Goal: Task Accomplishment & Management: Manage account settings

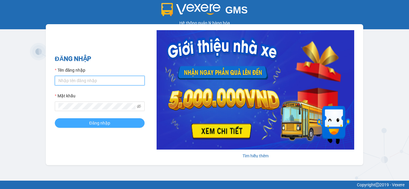
type input "nhaxe.haicuong"
click at [100, 123] on span "Đăng nhập" at bounding box center [99, 123] width 21 height 7
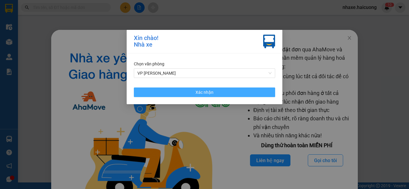
click at [199, 90] on span "Xác nhận" at bounding box center [204, 92] width 18 height 7
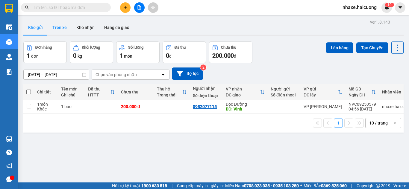
click at [51, 25] on button "Trên xe" at bounding box center [60, 27] width 24 height 14
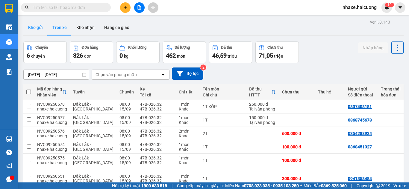
click at [32, 27] on button "Kho gửi" at bounding box center [35, 27] width 24 height 14
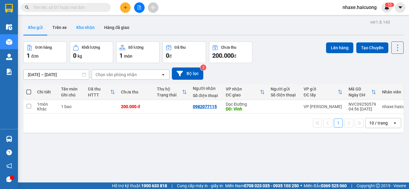
click at [82, 29] on button "Kho nhận" at bounding box center [86, 27] width 28 height 14
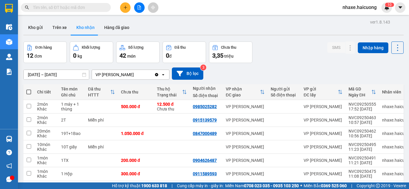
click at [90, 10] on input "text" at bounding box center [68, 7] width 71 height 7
click at [63, 30] on button "Trên xe" at bounding box center [60, 27] width 24 height 14
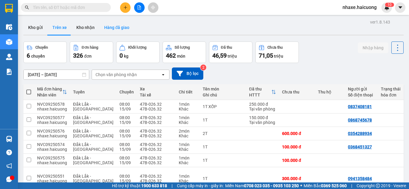
click at [121, 34] on button "Hàng đã giao" at bounding box center [116, 27] width 35 height 14
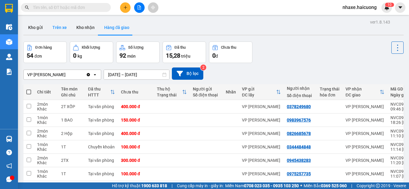
click at [60, 24] on button "Trên xe" at bounding box center [60, 27] width 24 height 14
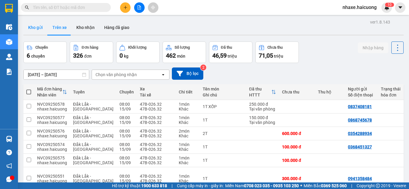
click at [36, 30] on button "Kho gửi" at bounding box center [35, 27] width 24 height 14
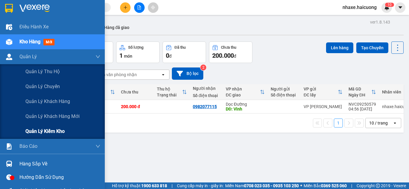
click at [61, 129] on span "Quản lý kiểm kho" at bounding box center [44, 131] width 39 height 7
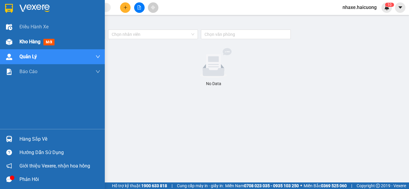
click at [25, 44] on span "Kho hàng" at bounding box center [29, 42] width 21 height 6
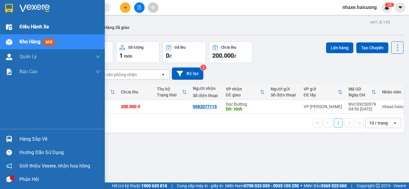
click at [33, 30] on span "Điều hành xe" at bounding box center [34, 26] width 30 height 7
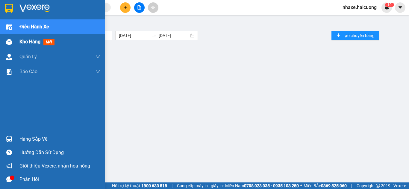
click at [12, 36] on div "Kho hàng mới" at bounding box center [52, 41] width 105 height 15
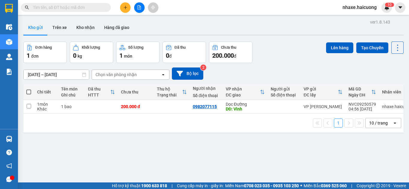
click at [109, 74] on div "Chọn văn phòng nhận" at bounding box center [115, 75] width 41 height 6
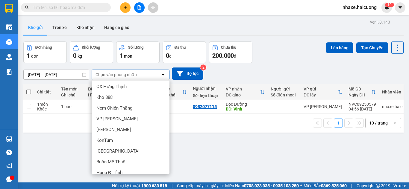
scroll to position [93, 0]
click at [279, 75] on div "13/09/2025 – 15/09/2025 Press the down arrow key to interact with the calendar …" at bounding box center [213, 74] width 380 height 12
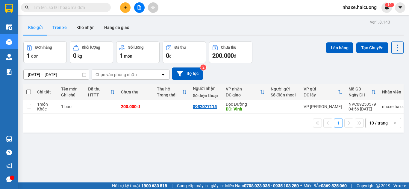
click at [66, 30] on button "Trên xe" at bounding box center [60, 27] width 24 height 14
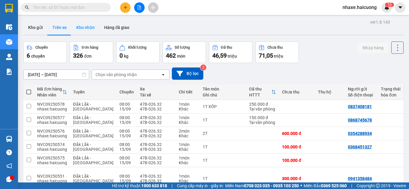
click at [88, 31] on button "Kho nhận" at bounding box center [86, 27] width 28 height 14
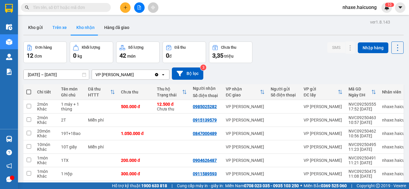
click at [59, 27] on button "Trên xe" at bounding box center [60, 27] width 24 height 14
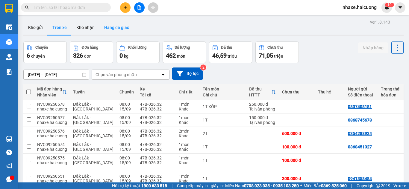
click at [112, 29] on button "Hàng đã giao" at bounding box center [116, 27] width 35 height 14
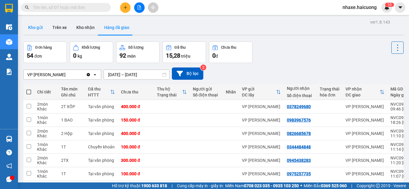
click at [37, 25] on button "Kho gửi" at bounding box center [35, 27] width 24 height 14
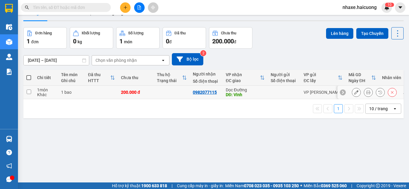
scroll to position [28, 0]
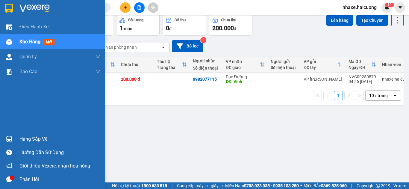
click at [22, 42] on span "Kho hàng" at bounding box center [29, 42] width 21 height 6
click at [28, 43] on span "Kho hàng" at bounding box center [29, 42] width 21 height 6
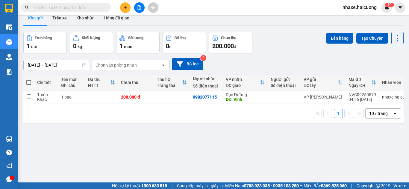
scroll to position [0, 0]
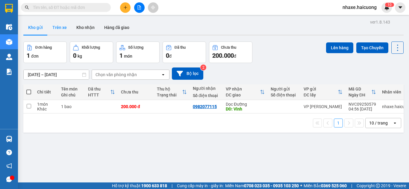
click at [62, 26] on button "Trên xe" at bounding box center [60, 27] width 24 height 14
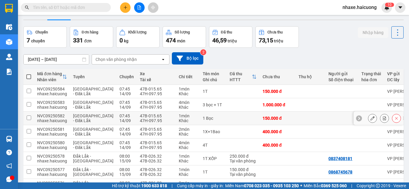
scroll to position [30, 0]
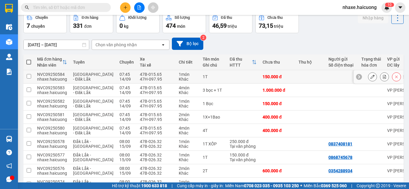
click at [370, 76] on icon at bounding box center [372, 77] width 4 height 4
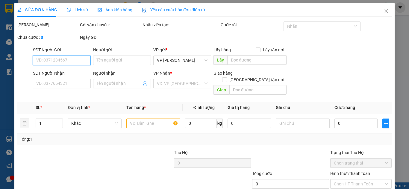
type input "0903570810"
type input "150.000"
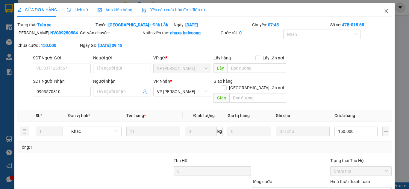
click at [384, 11] on icon "close" at bounding box center [386, 11] width 5 height 5
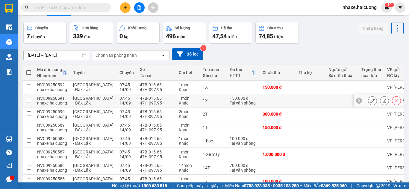
scroll to position [30, 0]
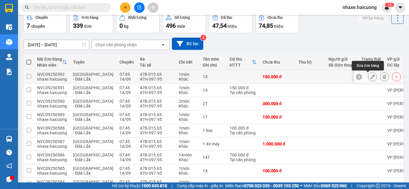
click at [369, 80] on button at bounding box center [372, 77] width 8 height 10
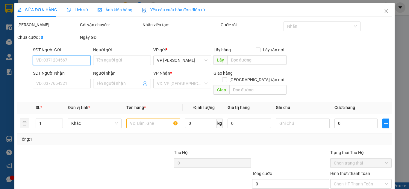
type input "0832840847"
type input "150.000"
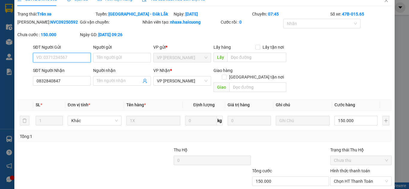
scroll to position [30, 0]
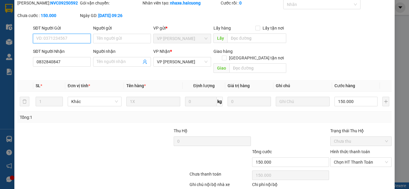
click at [358, 137] on span "Chưa thu" at bounding box center [361, 141] width 54 height 9
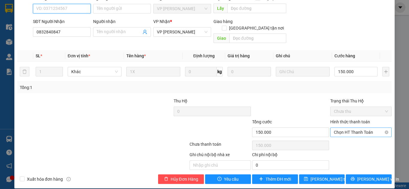
click at [356, 128] on span "Chọn HT Thanh Toán" at bounding box center [361, 132] width 54 height 9
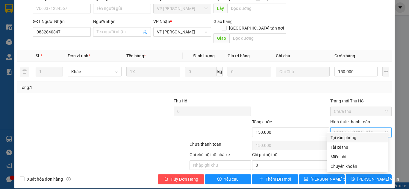
click at [347, 136] on div "Tại văn phòng" at bounding box center [357, 138] width 54 height 7
type input "0"
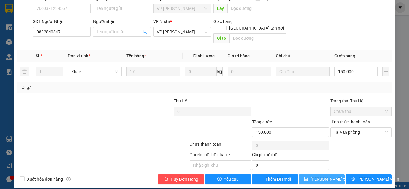
click at [312, 176] on span "Lưu thay đổi" at bounding box center [334, 179] width 48 height 7
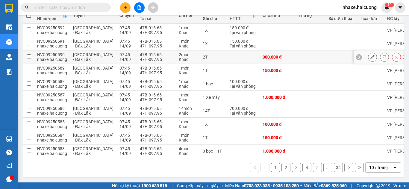
scroll to position [19, 0]
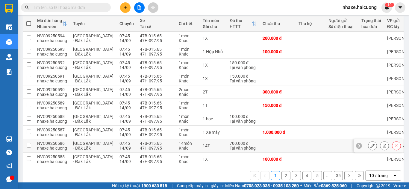
scroll to position [79, 0]
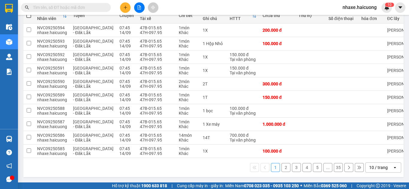
click at [281, 166] on button "2" at bounding box center [285, 167] width 9 height 9
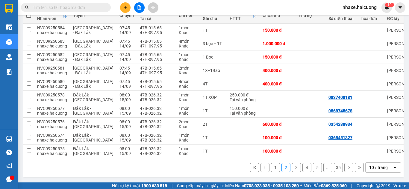
click at [271, 166] on button "1" at bounding box center [275, 167] width 9 height 9
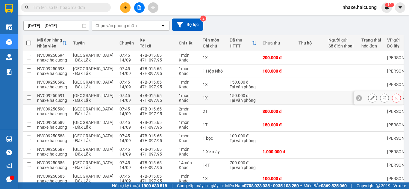
scroll to position [19, 0]
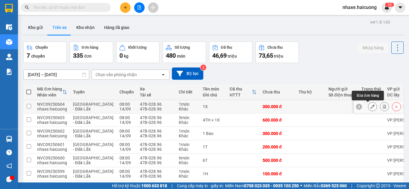
click at [370, 108] on icon at bounding box center [372, 107] width 4 height 4
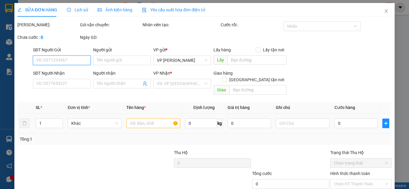
type input "0947474704"
type input "300.000"
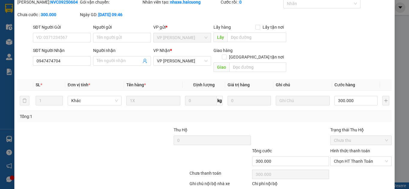
scroll to position [60, 0]
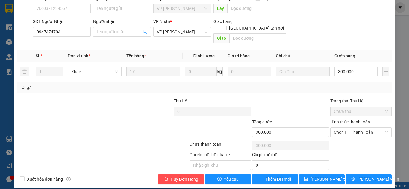
click at [86, 124] on div at bounding box center [72, 129] width 110 height 21
click at [186, 176] on span "Hủy Đơn Hàng" at bounding box center [185, 179] width 28 height 7
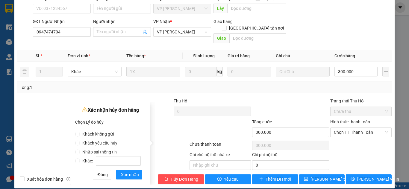
click at [102, 153] on span "Nhập sai thông tin" at bounding box center [99, 152] width 39 height 5
click at [80, 153] on input "Nhập sai thông tin" at bounding box center [77, 152] width 5 height 5
radio input "true"
click at [133, 177] on span "Xác nhận" at bounding box center [130, 175] width 18 height 7
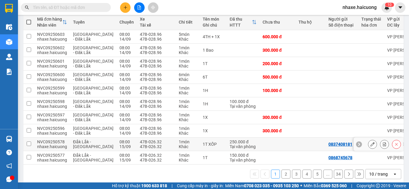
scroll to position [79, 0]
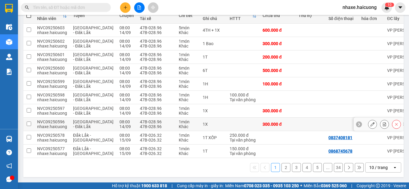
click at [368, 125] on button at bounding box center [372, 124] width 8 height 10
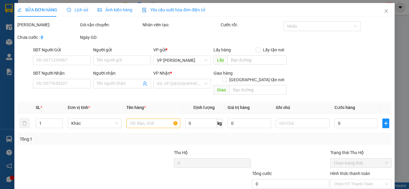
type input "0949469696"
type input "300.000"
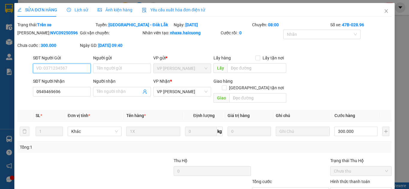
scroll to position [30, 0]
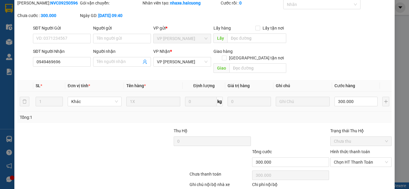
click at [291, 100] on div at bounding box center [303, 102] width 54 height 12
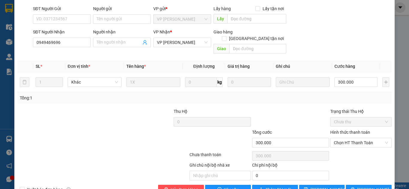
scroll to position [60, 0]
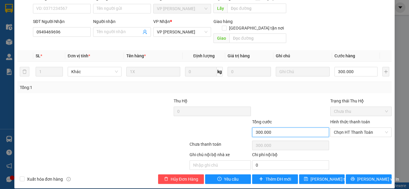
click at [275, 128] on input "300.000" at bounding box center [290, 133] width 77 height 10
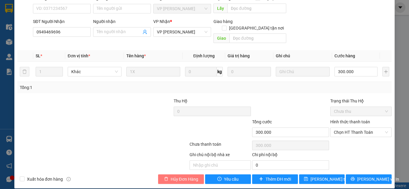
click at [180, 176] on span "Hủy Đơn Hàng" at bounding box center [185, 179] width 28 height 7
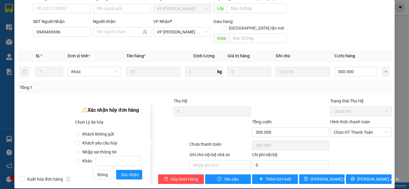
click at [90, 151] on span "Nhập sai thông tin" at bounding box center [99, 152] width 39 height 5
click at [80, 151] on input "Nhập sai thông tin" at bounding box center [77, 152] width 5 height 5
radio input "true"
click at [129, 177] on span "Xác nhận" at bounding box center [130, 175] width 18 height 7
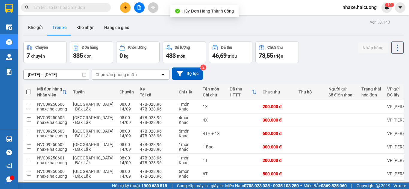
click at [127, 10] on button at bounding box center [125, 7] width 10 height 10
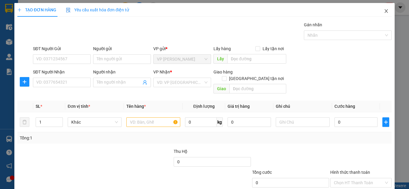
click at [384, 14] on span "Close" at bounding box center [386, 11] width 17 height 17
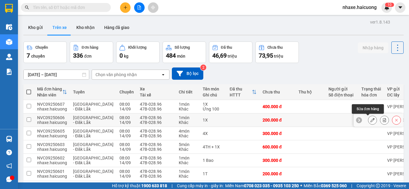
click at [370, 122] on icon at bounding box center [372, 120] width 4 height 4
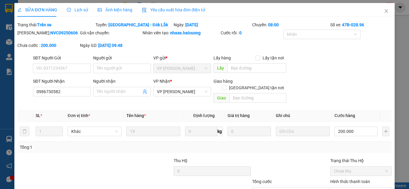
type input "0986730582"
type input "200.000"
click at [393, 54] on div "SỬA ĐƠN HÀNG Lịch sử Ảnh kiện hàng Yêu cầu xuất hóa đơn điện tử Total Paid Fee …" at bounding box center [204, 94] width 409 height 189
click at [386, 13] on span "Close" at bounding box center [386, 11] width 17 height 17
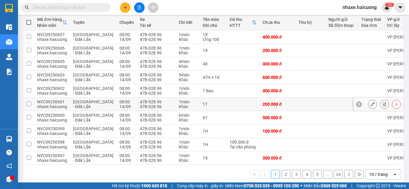
scroll to position [79, 0]
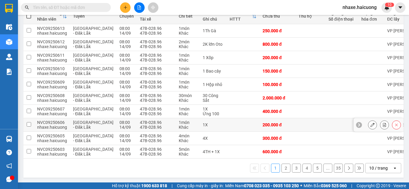
scroll to position [79, 0]
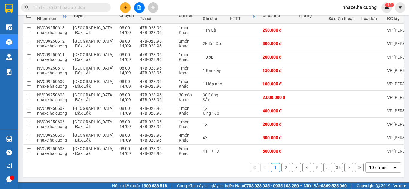
click at [282, 165] on button "2" at bounding box center [285, 167] width 9 height 9
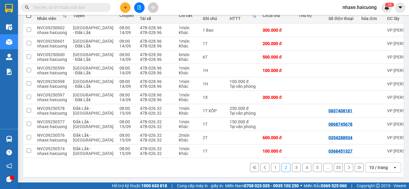
click at [292, 165] on button "3" at bounding box center [296, 167] width 9 height 9
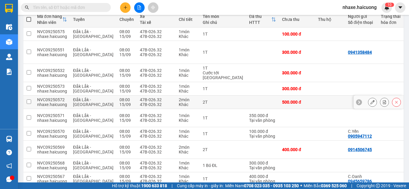
scroll to position [98, 0]
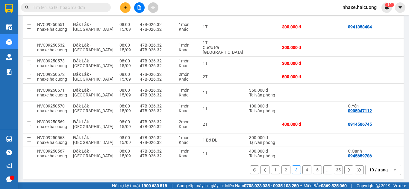
click at [283, 166] on button "2" at bounding box center [285, 170] width 9 height 9
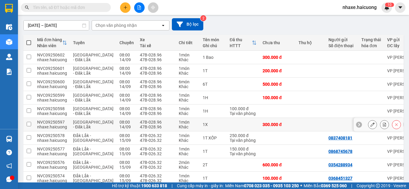
scroll to position [49, 0]
click at [84, 27] on icon at bounding box center [84, 26] width 4 height 4
click at [84, 25] on icon at bounding box center [84, 26] width 4 height 4
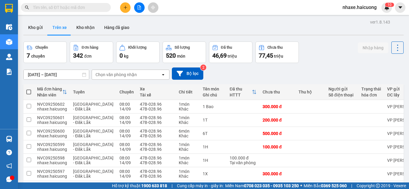
click at [77, 74] on input "[DATE] – [DATE]" at bounding box center [56, 75] width 65 height 10
click at [82, 35] on div "Kho gửi Trên xe Kho nhận Hàng đã giao" at bounding box center [213, 27] width 380 height 15
click at [42, 33] on button "Kho gửi" at bounding box center [35, 27] width 24 height 14
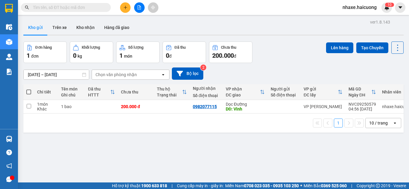
click at [111, 80] on div "Chọn văn phòng nhận open" at bounding box center [131, 75] width 78 height 10
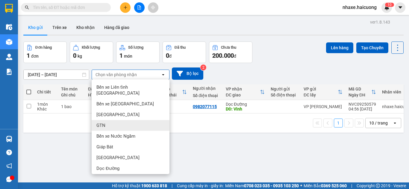
scroll to position [60, 0]
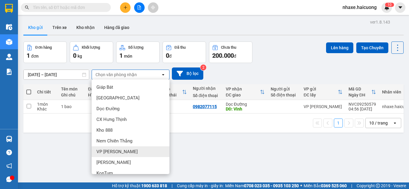
click at [127, 149] on span "[PERSON_NAME]" at bounding box center [116, 152] width 41 height 6
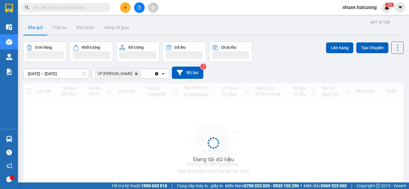
click at [75, 77] on input "[DATE] – [DATE]" at bounding box center [56, 74] width 65 height 10
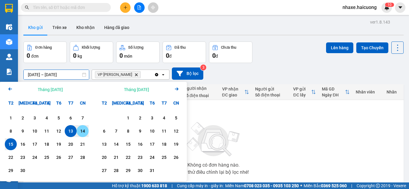
click at [83, 133] on div "14" at bounding box center [82, 131] width 8 height 7
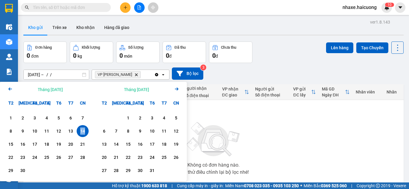
click at [83, 133] on div "14" at bounding box center [82, 131] width 8 height 7
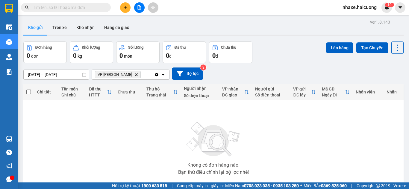
click at [85, 75] on icon at bounding box center [84, 75] width 4 height 4
click at [77, 78] on div "ver 1.8.143 Kho gửi Trên xe Kho nhận Hàng đã giao Đơn hàng 0 đơn Khối lượng 0 k…" at bounding box center [213, 116] width 385 height 197
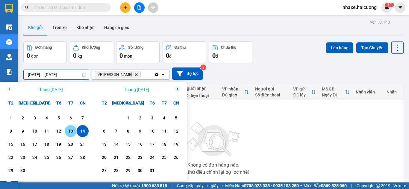
click at [73, 127] on div "13" at bounding box center [71, 131] width 12 height 12
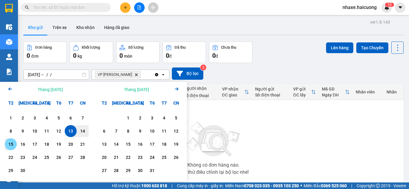
click at [10, 143] on div "15" at bounding box center [11, 144] width 8 height 7
type input "[DATE] – [DATE]"
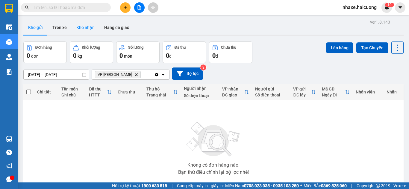
click at [86, 22] on button "Kho nhận" at bounding box center [86, 27] width 28 height 14
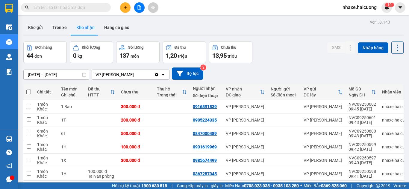
click at [81, 74] on input "[DATE] – [DATE]" at bounding box center [56, 75] width 65 height 10
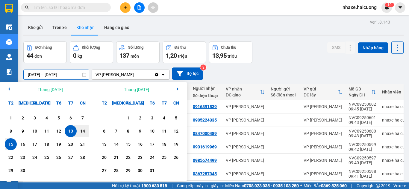
click at [239, 71] on div "13/09/2025 – 15/09/2025 Press the down arrow key to interact with the calendar …" at bounding box center [213, 74] width 380 height 12
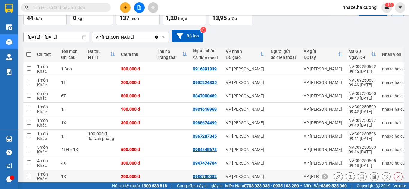
scroll to position [79, 0]
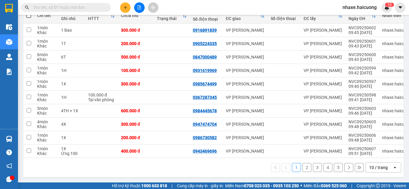
click at [369, 167] on div "10 / trang" at bounding box center [378, 168] width 19 height 6
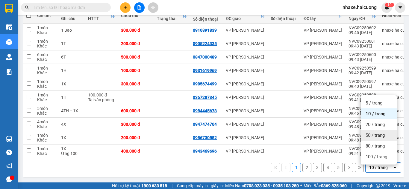
click at [374, 133] on span "50 / trang" at bounding box center [374, 136] width 19 height 6
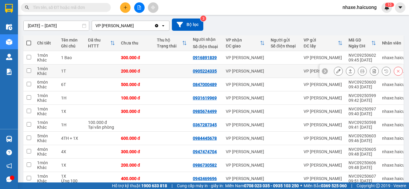
scroll to position [19, 0]
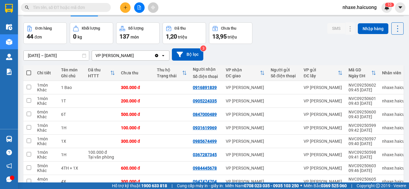
click at [31, 74] on span at bounding box center [28, 73] width 5 height 5
click at [29, 70] on input "checkbox" at bounding box center [29, 70] width 0 height 0
checkbox input "true"
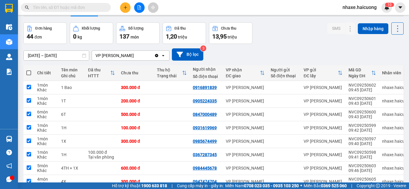
checkbox input "true"
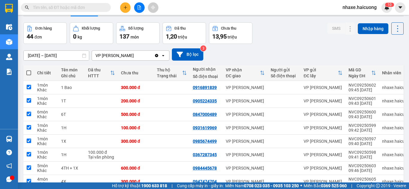
checkbox input "true"
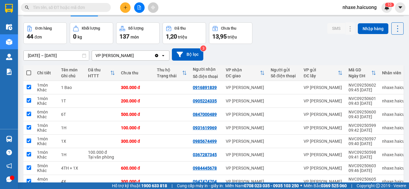
checkbox input "true"
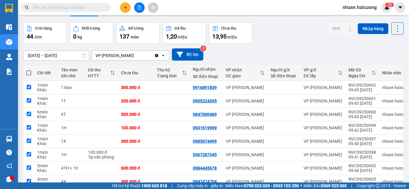
checkbox input "true"
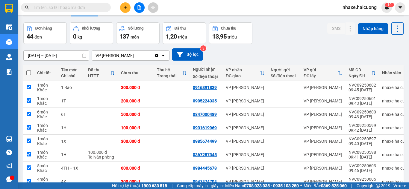
checkbox input "true"
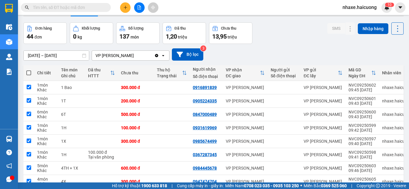
checkbox input "true"
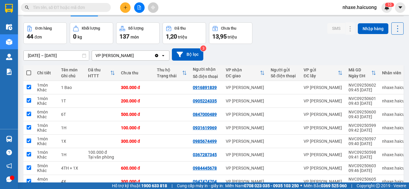
checkbox input "true"
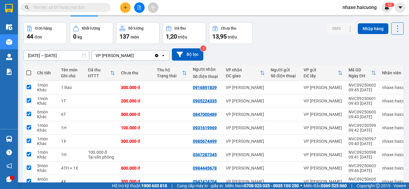
checkbox input "true"
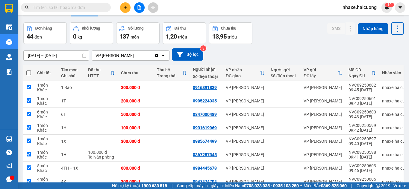
checkbox input "true"
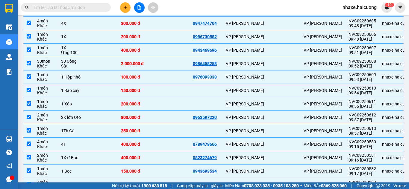
scroll to position [28, 0]
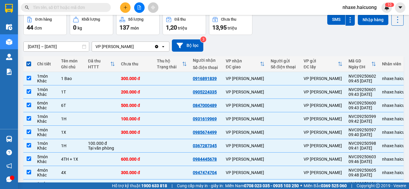
click at [25, 65] on th at bounding box center [28, 64] width 11 height 16
click at [29, 64] on span at bounding box center [28, 64] width 5 height 5
click at [29, 61] on input "checkbox" at bounding box center [29, 61] width 0 height 0
checkbox input "false"
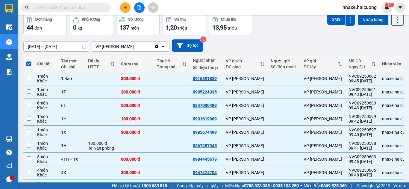
checkbox input "false"
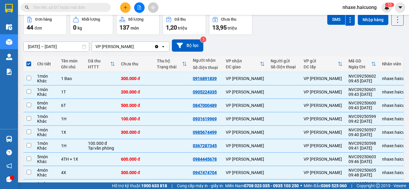
checkbox input "false"
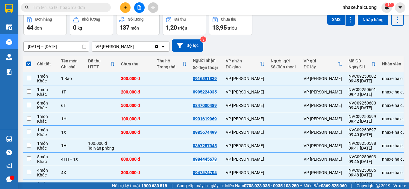
checkbox input "false"
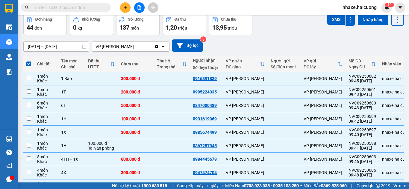
checkbox input "false"
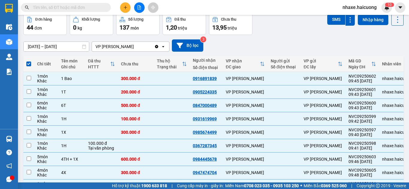
checkbox input "false"
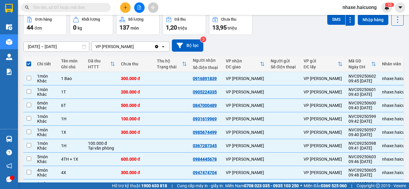
checkbox input "false"
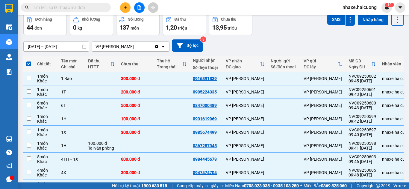
checkbox input "false"
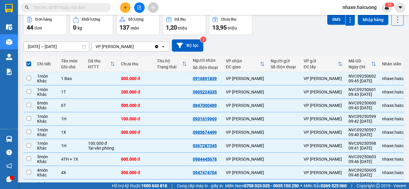
checkbox input "false"
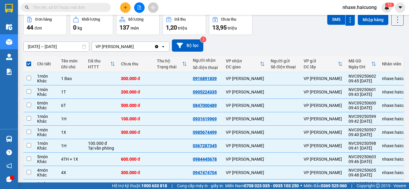
checkbox input "false"
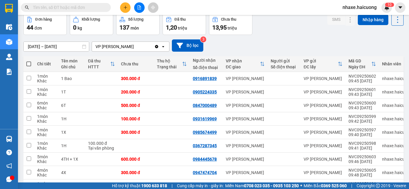
scroll to position [0, 0]
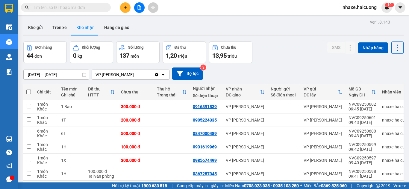
click at [29, 93] on span at bounding box center [28, 92] width 5 height 5
click at [29, 89] on input "checkbox" at bounding box center [29, 89] width 0 height 0
checkbox input "true"
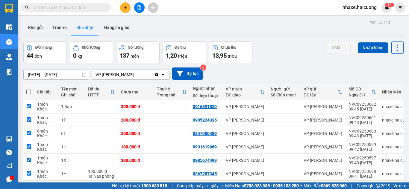
checkbox input "true"
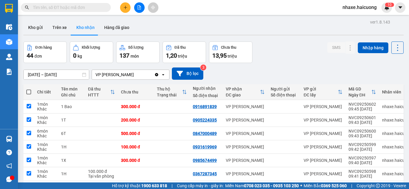
checkbox input "true"
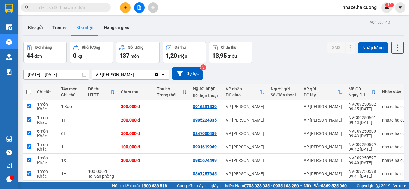
checkbox input "true"
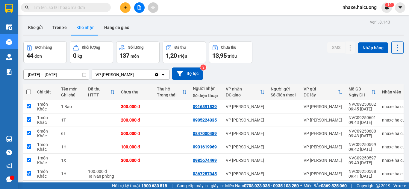
checkbox input "true"
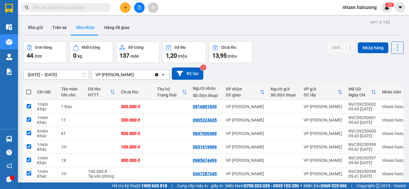
checkbox input "true"
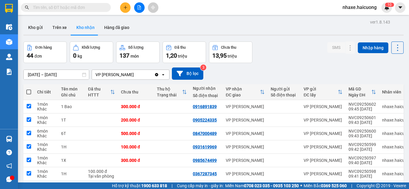
checkbox input "true"
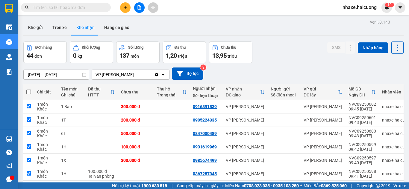
checkbox input "true"
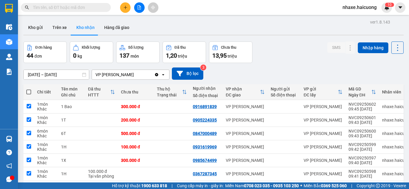
checkbox input "true"
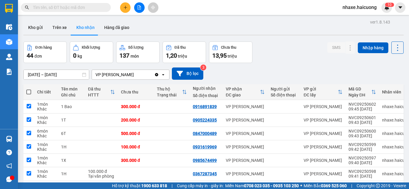
checkbox input "true"
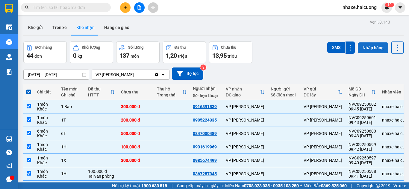
click at [366, 50] on button "Nhập hàng" at bounding box center [373, 47] width 31 height 11
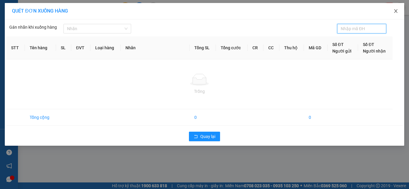
click at [397, 9] on icon "close" at bounding box center [395, 11] width 5 height 5
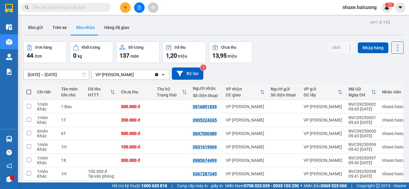
click at [30, 91] on span at bounding box center [28, 92] width 5 height 5
click at [29, 89] on input "checkbox" at bounding box center [29, 89] width 0 height 0
checkbox input "true"
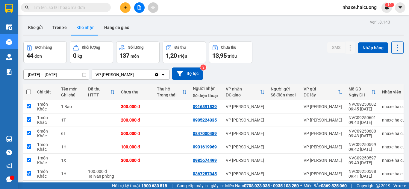
checkbox input "true"
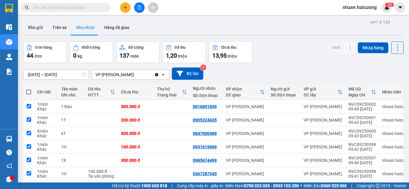
checkbox input "true"
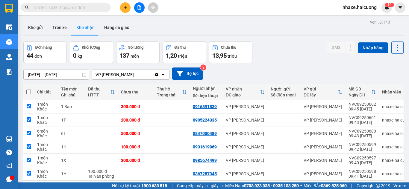
checkbox input "true"
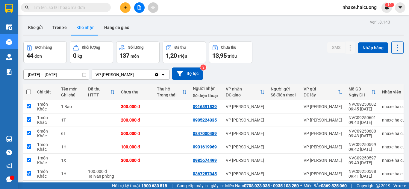
checkbox input "true"
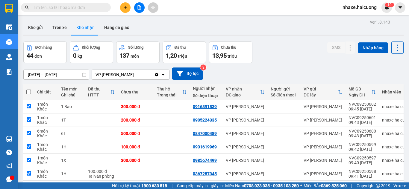
checkbox input "true"
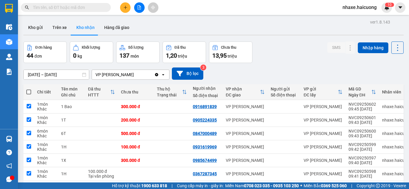
checkbox input "true"
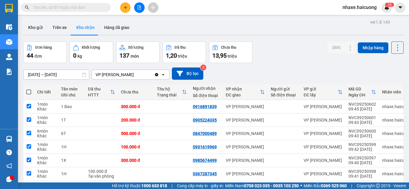
checkbox input "true"
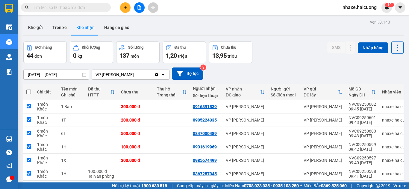
checkbox input "true"
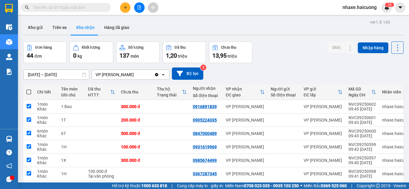
checkbox input "true"
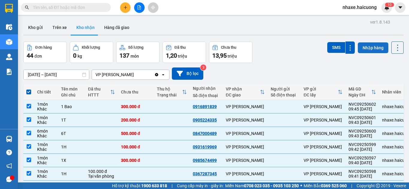
click at [373, 49] on button "Nhập hàng" at bounding box center [373, 47] width 31 height 11
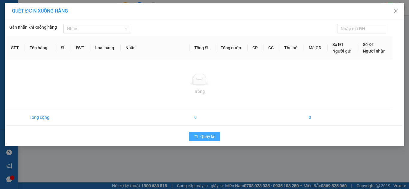
click at [212, 136] on span "Quay lại" at bounding box center [207, 136] width 15 height 7
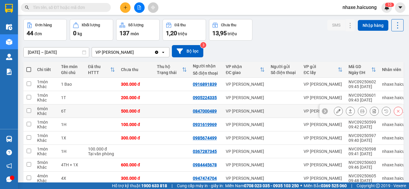
scroll to position [30, 0]
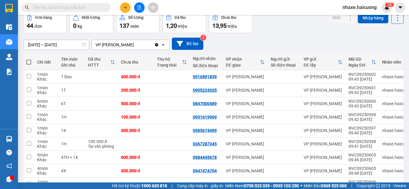
click at [31, 62] on span at bounding box center [28, 62] width 5 height 5
click at [29, 59] on input "checkbox" at bounding box center [29, 59] width 0 height 0
checkbox input "true"
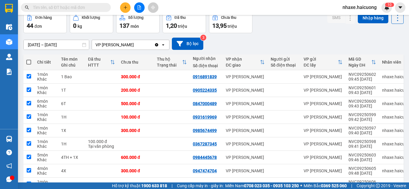
checkbox input "true"
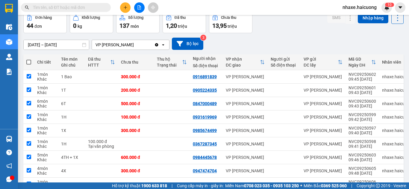
checkbox input "true"
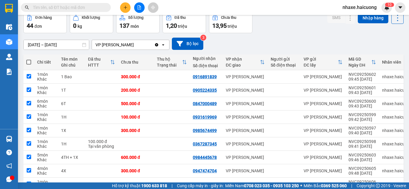
checkbox input "true"
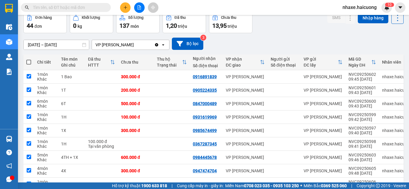
checkbox input "true"
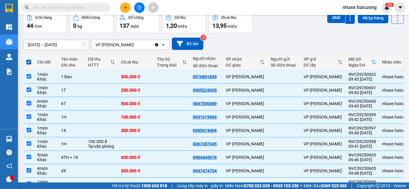
scroll to position [0, 0]
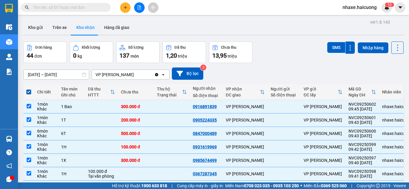
click at [385, 44] on div "SMS Nhập hàng" at bounding box center [365, 48] width 76 height 12
click at [378, 46] on button "Nhập hàng" at bounding box center [373, 47] width 31 height 11
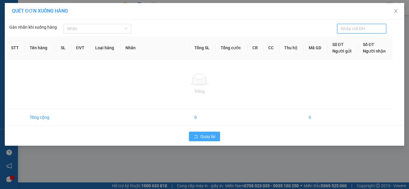
click at [207, 137] on span "Quay lại" at bounding box center [207, 136] width 15 height 7
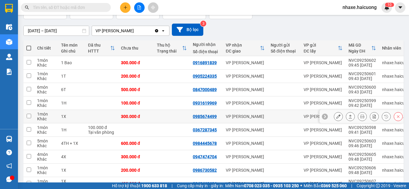
scroll to position [30, 0]
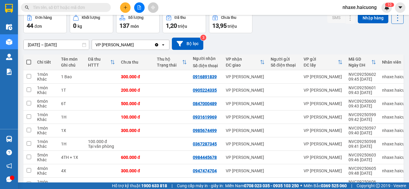
click at [30, 63] on span at bounding box center [28, 62] width 5 height 5
click at [29, 59] on input "checkbox" at bounding box center [29, 59] width 0 height 0
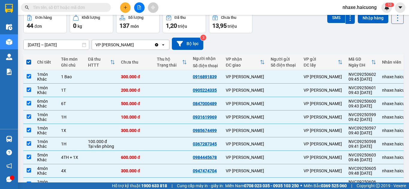
scroll to position [0, 0]
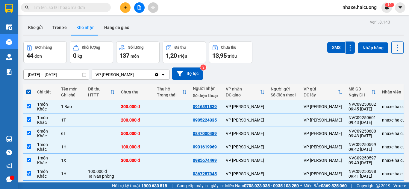
click at [394, 51] on icon at bounding box center [397, 48] width 8 height 8
click at [277, 51] on div "Đơn hàng 44 đơn Khối lượng 0 kg Số lượng 137 món Đã thu 1,20 triệu Chưa thu 13,…" at bounding box center [213, 53] width 380 height 22
click at [373, 50] on button "Nhập hàng" at bounding box center [373, 47] width 31 height 11
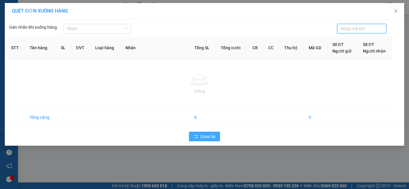
click at [211, 138] on span "Quay lại" at bounding box center [207, 136] width 15 height 7
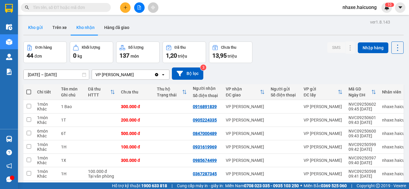
click at [39, 28] on button "Kho gửi" at bounding box center [35, 27] width 24 height 14
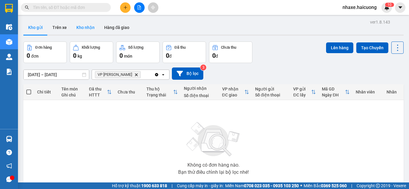
click at [79, 31] on button "Kho nhận" at bounding box center [86, 27] width 28 height 14
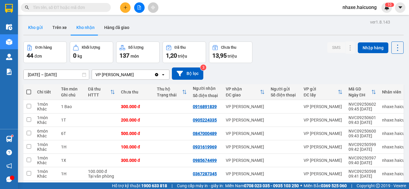
click at [34, 26] on button "Kho gửi" at bounding box center [35, 27] width 24 height 14
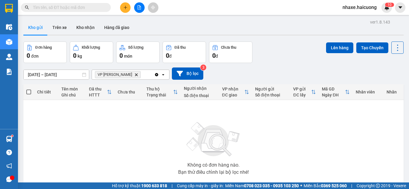
click at [135, 75] on icon "VP Nguyễn Văn Cừ, close by backspace" at bounding box center [136, 74] width 3 height 3
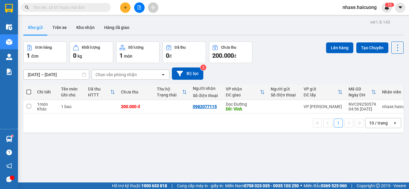
click at [133, 76] on div "Chọn văn phòng nhận" at bounding box center [115, 75] width 41 height 6
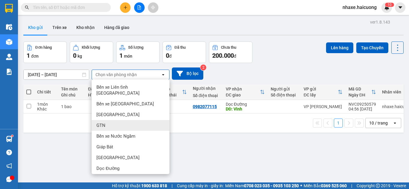
click at [66, 139] on div "ver 1.8.143 Kho gửi Trên xe Kho nhận Hàng đã giao Đơn hàng 1 đơn Khối lượng 0 k…" at bounding box center [213, 112] width 385 height 189
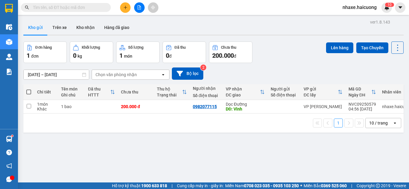
click at [163, 76] on icon "open" at bounding box center [163, 74] width 5 height 5
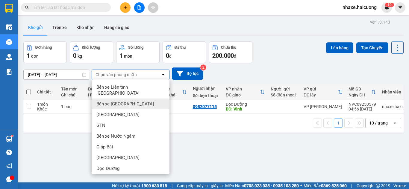
click at [134, 99] on div "Bến xe [GEOGRAPHIC_DATA]" at bounding box center [131, 104] width 78 height 11
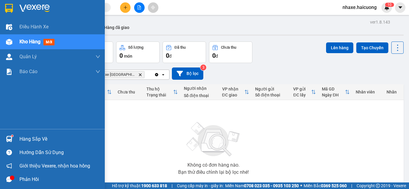
click at [28, 39] on span "Kho hàng" at bounding box center [29, 42] width 21 height 6
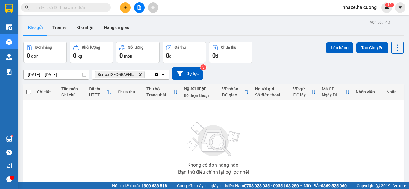
click at [139, 75] on icon "Bến xe Mỹ Đình, close by backspace" at bounding box center [140, 74] width 3 height 3
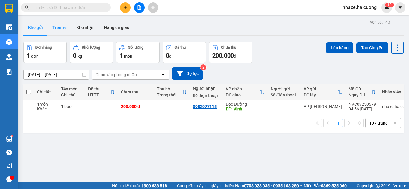
click at [65, 28] on button "Trên xe" at bounding box center [60, 27] width 24 height 14
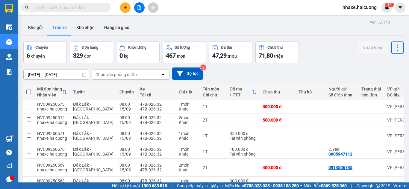
click at [161, 76] on icon "open" at bounding box center [163, 74] width 5 height 5
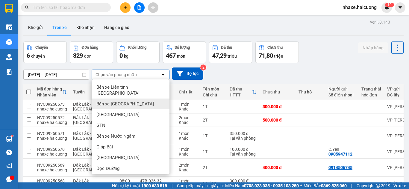
click at [143, 99] on div "Bến xe [GEOGRAPHIC_DATA]" at bounding box center [131, 104] width 78 height 11
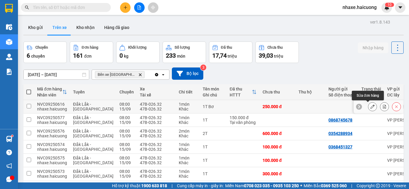
click at [370, 108] on icon at bounding box center [372, 107] width 4 height 4
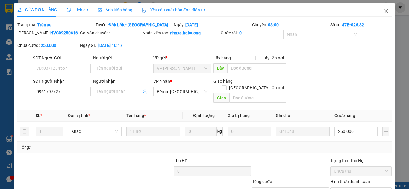
click at [384, 11] on icon "close" at bounding box center [386, 11] width 5 height 5
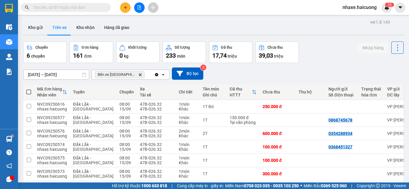
click at [139, 76] on icon "Bến xe Mỹ Đình, close by backspace" at bounding box center [140, 74] width 3 height 3
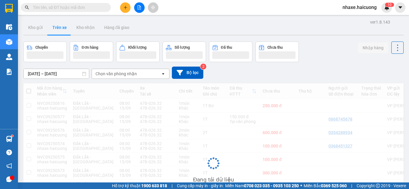
click at [132, 75] on div "Chọn văn phòng nhận" at bounding box center [115, 74] width 41 height 6
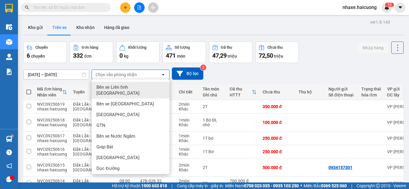
click at [272, 77] on div "13/09/2025 – 15/09/2025 Press the down arrow key to interact with the calendar …" at bounding box center [213, 74] width 380 height 12
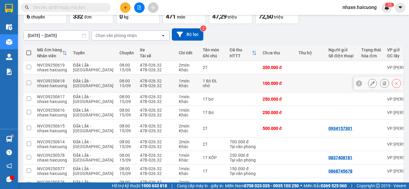
scroll to position [29, 0]
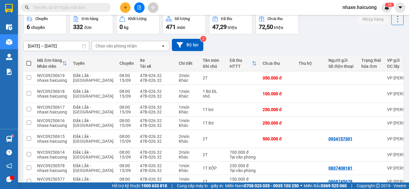
click at [139, 48] on div "Chọn văn phòng nhận" at bounding box center [126, 46] width 69 height 10
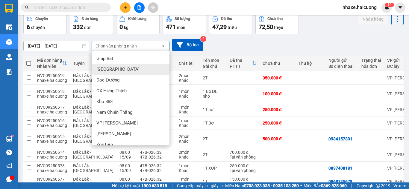
scroll to position [30, 0]
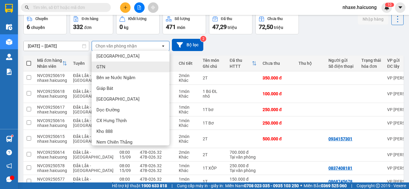
click at [121, 65] on div "GTN" at bounding box center [131, 67] width 78 height 11
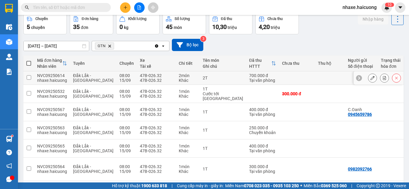
click at [179, 80] on div "Khác" at bounding box center [188, 80] width 18 height 5
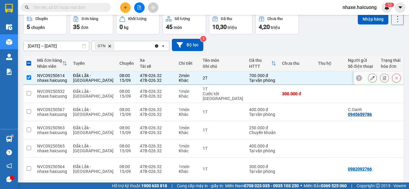
click at [249, 80] on div "Tại văn phòng" at bounding box center [262, 80] width 27 height 5
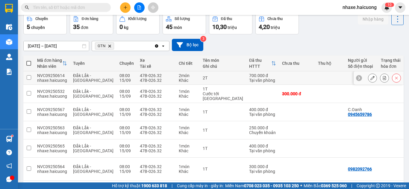
click at [370, 78] on icon at bounding box center [372, 78] width 4 height 4
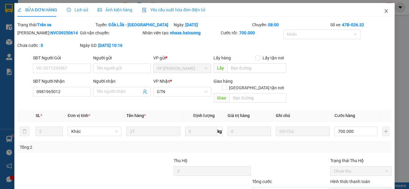
click at [384, 12] on span "Close" at bounding box center [386, 11] width 17 height 17
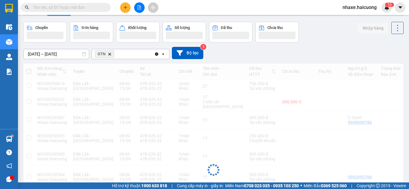
scroll to position [30, 0]
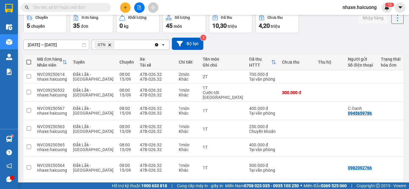
click at [155, 47] on icon "Clear all" at bounding box center [156, 44] width 5 height 5
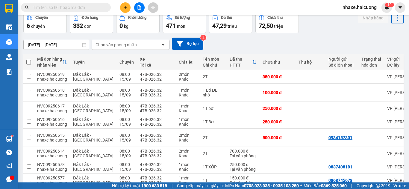
click at [154, 46] on div "Chọn văn phòng nhận" at bounding box center [126, 45] width 69 height 10
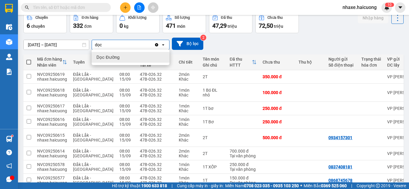
click at [149, 57] on div "Dọc Đường" at bounding box center [131, 57] width 78 height 11
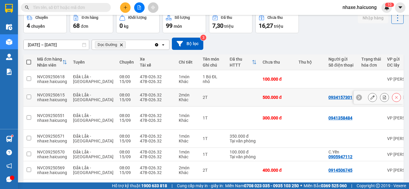
click at [232, 95] on td at bounding box center [243, 98] width 33 height 18
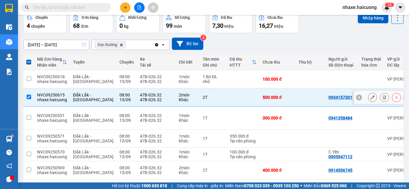
click at [232, 96] on td at bounding box center [243, 98] width 33 height 18
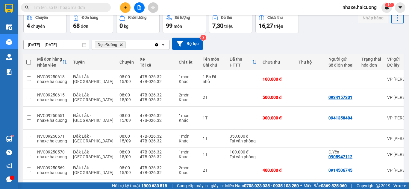
click at [156, 45] on icon "Clear all" at bounding box center [156, 44] width 3 height 3
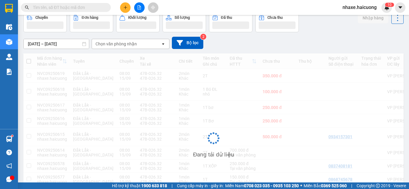
click at [150, 45] on div "Chọn văn phòng nhận" at bounding box center [126, 44] width 69 height 10
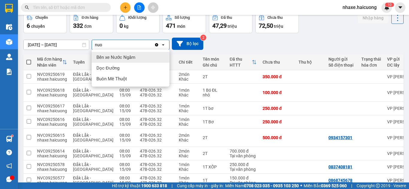
click at [143, 61] on div "Bến xe Nước Ngầm" at bounding box center [131, 57] width 78 height 11
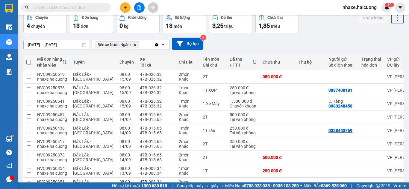
click at [135, 43] on icon "Delete" at bounding box center [135, 45] width 4 height 4
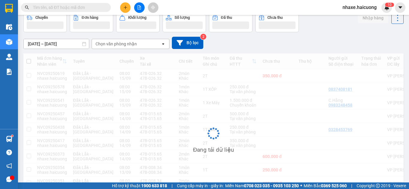
click at [138, 43] on div "Chọn văn phòng nhận" at bounding box center [126, 44] width 69 height 10
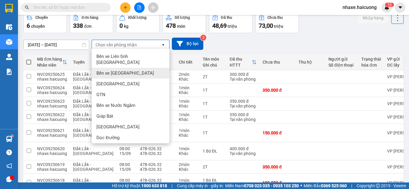
click at [129, 68] on div "Bến xe [GEOGRAPHIC_DATA]" at bounding box center [131, 73] width 78 height 11
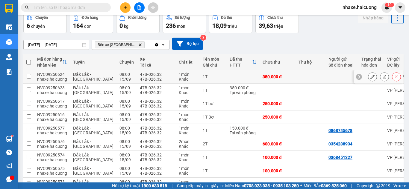
click at [370, 77] on icon at bounding box center [372, 77] width 4 height 4
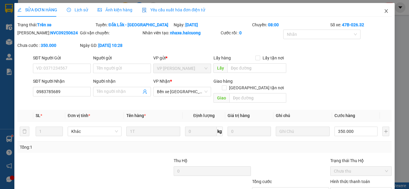
click at [384, 11] on icon "close" at bounding box center [386, 11] width 5 height 5
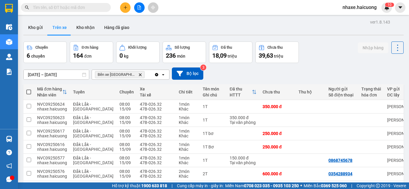
click at [54, 9] on input "text" at bounding box center [68, 7] width 71 height 7
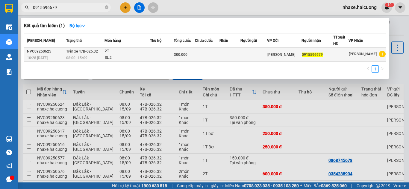
type input "0915596679"
click at [155, 54] on td at bounding box center [161, 55] width 23 height 14
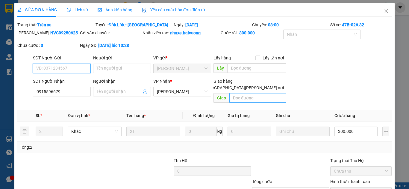
type input "0915596679"
type input "300.000"
click at [384, 12] on icon "close" at bounding box center [386, 11] width 5 height 5
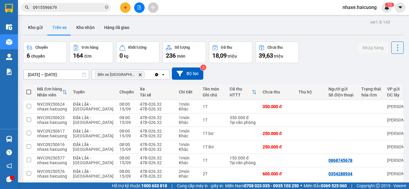
click at [69, 11] on span "0915596679" at bounding box center [66, 7] width 90 height 9
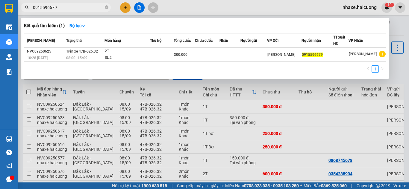
click at [192, 10] on div at bounding box center [204, 94] width 409 height 189
click at [78, 6] on input "0915596679" at bounding box center [68, 7] width 71 height 7
type input "0"
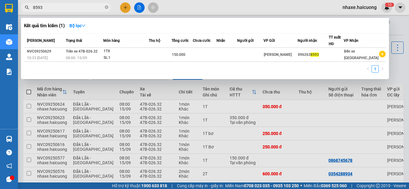
click at [62, 8] on input "8593" at bounding box center [68, 7] width 71 height 7
type input "8"
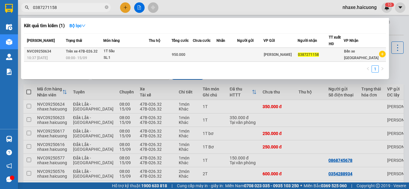
type input "0387271158"
click at [138, 56] on div "SL: 1" at bounding box center [126, 58] width 45 height 7
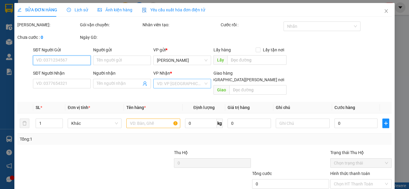
type input "0387271158"
type input "950.000"
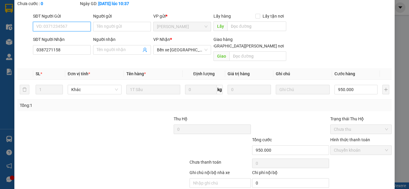
scroll to position [60, 0]
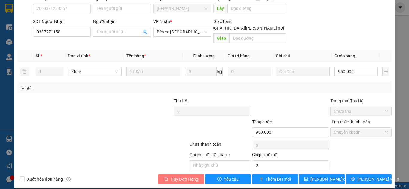
click at [182, 176] on span "Hủy Đơn Hàng" at bounding box center [185, 179] width 28 height 7
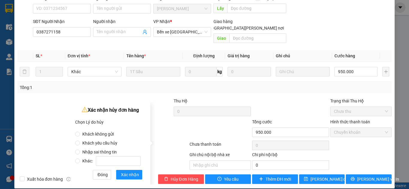
click at [92, 153] on span "Nhập sai thông tin" at bounding box center [99, 152] width 39 height 5
click at [80, 153] on input "Nhập sai thông tin" at bounding box center [77, 152] width 5 height 5
radio input "true"
click at [129, 174] on span "Xác nhận" at bounding box center [130, 175] width 18 height 7
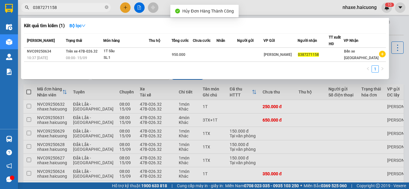
click at [80, 10] on input "0387271158" at bounding box center [68, 7] width 71 height 7
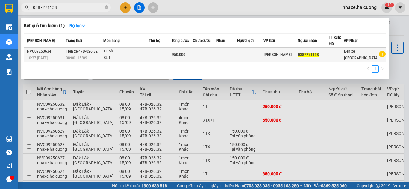
click at [115, 54] on div "1T Sầu" at bounding box center [126, 51] width 45 height 7
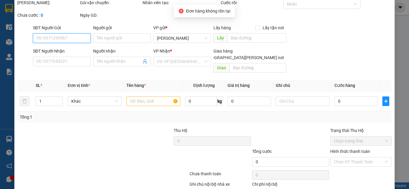
scroll to position [52, 0]
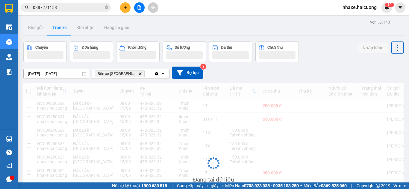
click at [179, 172] on div "Đang tải dữ liệu" at bounding box center [213, 168] width 380 height 170
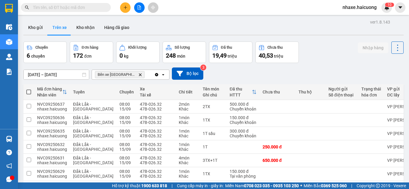
click at [138, 74] on div "Bến xe Mỹ Đình Delete" at bounding box center [123, 75] width 62 height 10
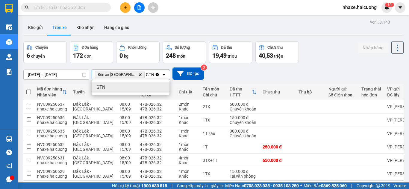
type input "GTN"
click at [114, 87] on div "GTN" at bounding box center [131, 87] width 78 height 11
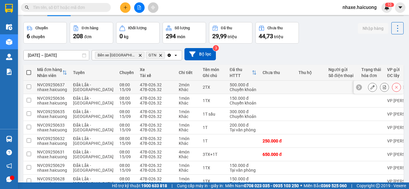
scroll to position [30, 0]
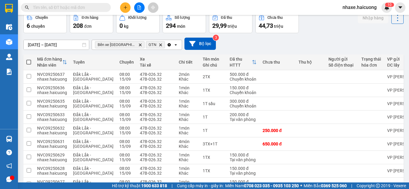
click at [81, 6] on input "text" at bounding box center [68, 7] width 71 height 7
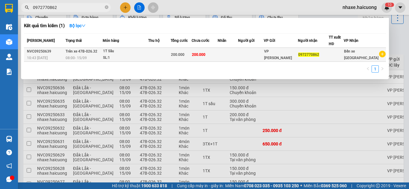
type input "0972770862"
click at [166, 57] on td at bounding box center [159, 55] width 22 height 14
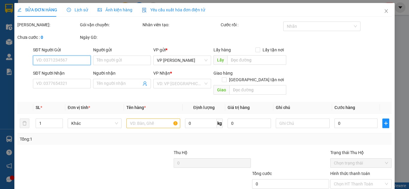
type input "0972770862"
type input "200.000"
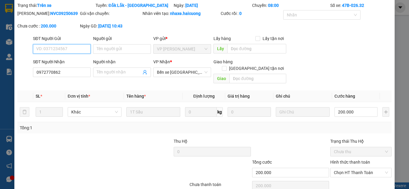
scroll to position [30, 0]
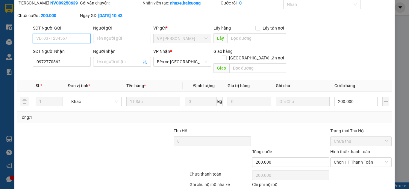
click at [350, 137] on span "Chưa thu" at bounding box center [361, 141] width 54 height 9
click at [362, 158] on span "Chọn HT Thanh Toán" at bounding box center [361, 162] width 54 height 9
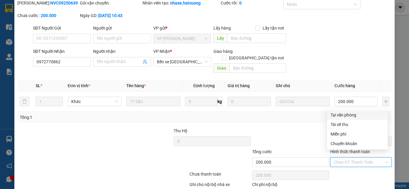
click at [349, 117] on div "Tại văn phòng" at bounding box center [357, 115] width 54 height 7
type input "0"
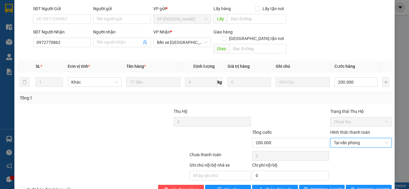
scroll to position [60, 0]
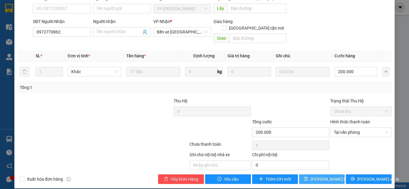
click at [314, 176] on span "[PERSON_NAME] thay đổi" at bounding box center [334, 179] width 48 height 7
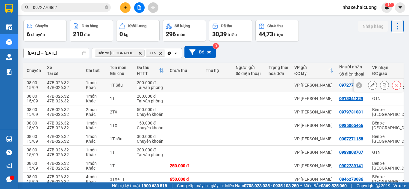
scroll to position [30, 0]
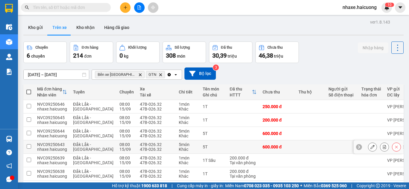
click at [277, 145] on td "600.000 đ" at bounding box center [277, 147] width 36 height 13
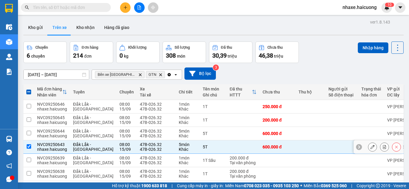
click at [271, 145] on div "600.000 đ" at bounding box center [277, 147] width 30 height 5
checkbox input "false"
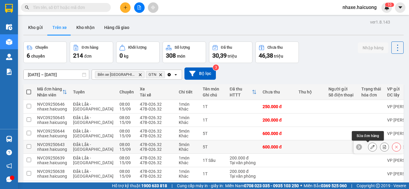
click at [370, 149] on icon at bounding box center [372, 147] width 4 height 4
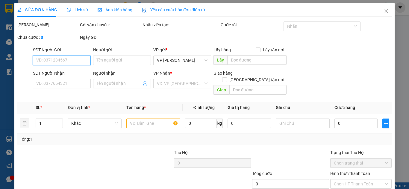
type input "0968654186"
type input "600.000"
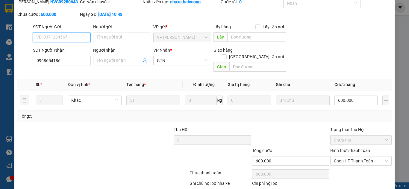
scroll to position [60, 0]
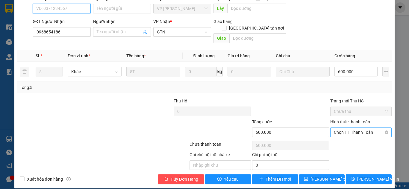
click at [358, 128] on span "Chọn HT Thanh Toán" at bounding box center [361, 132] width 54 height 9
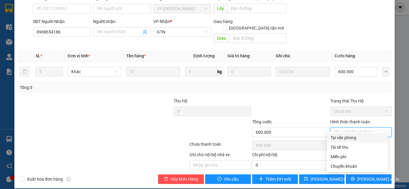
click at [360, 136] on div "Tại văn phòng" at bounding box center [357, 138] width 54 height 7
type input "0"
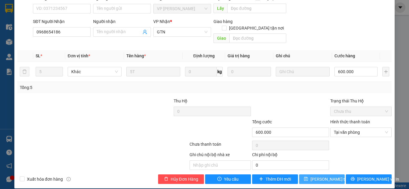
click at [319, 176] on span "[PERSON_NAME] thay đổi" at bounding box center [334, 179] width 48 height 7
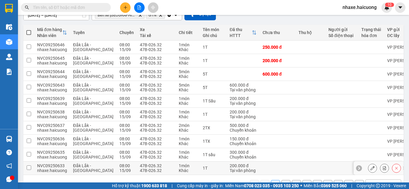
scroll to position [60, 0]
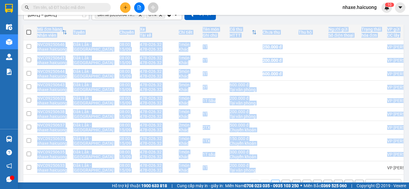
drag, startPoint x: 258, startPoint y: 175, endPoint x: 296, endPoint y: 176, distance: 38.0
click at [296, 175] on div "Mã đơn hàng Nhân viên Tuyến Chuyến Xe Tài xế Chi tiết Tên món Ghi chú Đã thu HT…" at bounding box center [213, 100] width 380 height 151
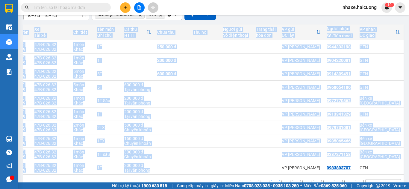
scroll to position [0, 104]
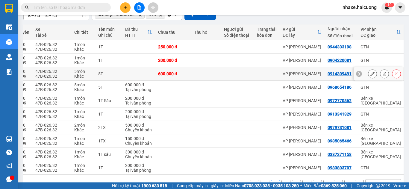
click at [170, 72] on div "600.000 đ" at bounding box center [173, 74] width 30 height 5
checkbox input "true"
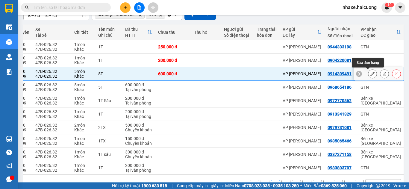
click at [370, 72] on icon at bounding box center [372, 74] width 4 height 4
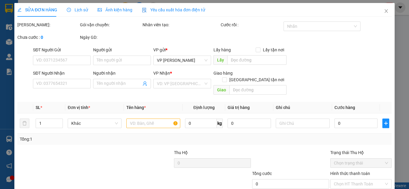
type input "0914309491"
type input "600.000"
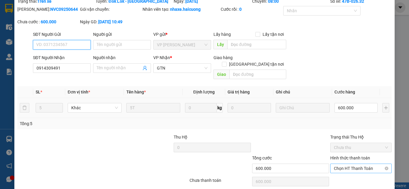
scroll to position [60, 0]
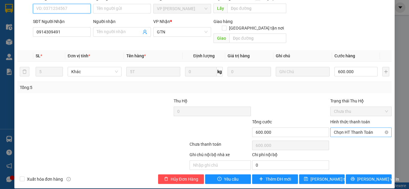
click at [344, 128] on span "Chọn HT Thanh Toán" at bounding box center [361, 132] width 54 height 9
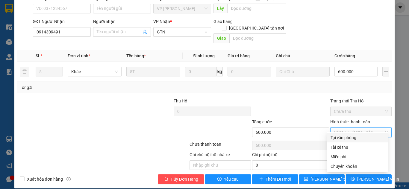
click at [347, 136] on div "Tại văn phòng" at bounding box center [357, 138] width 54 height 7
type input "0"
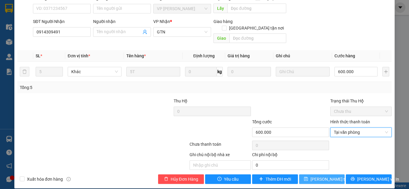
click at [325, 176] on span "[PERSON_NAME] thay đổi" at bounding box center [334, 179] width 48 height 7
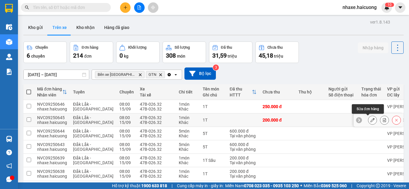
click at [370, 121] on button at bounding box center [372, 120] width 8 height 10
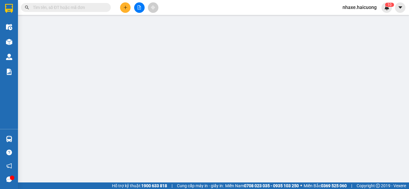
type input "0904220081"
type input "200.000"
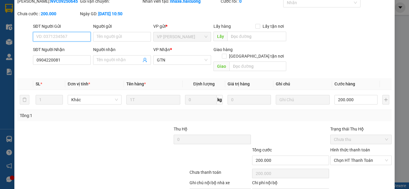
scroll to position [60, 0]
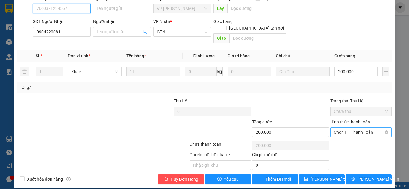
click at [355, 128] on span "Chọn HT Thanh Toán" at bounding box center [361, 132] width 54 height 9
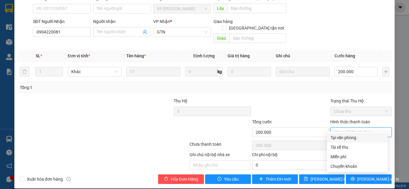
click at [350, 139] on div "Tại văn phòng" at bounding box center [357, 138] width 54 height 7
type input "0"
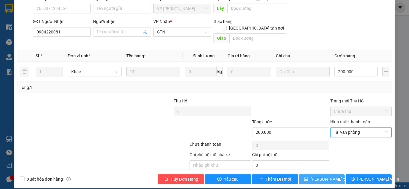
click at [317, 176] on span "[PERSON_NAME] thay đổi" at bounding box center [334, 179] width 48 height 7
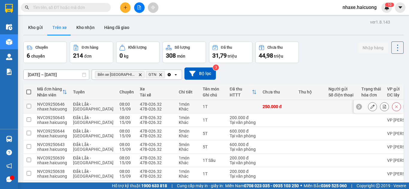
click at [368, 109] on button at bounding box center [372, 107] width 8 height 10
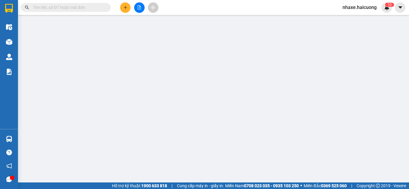
type input "0944333198"
type input "250.000"
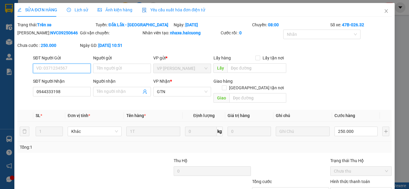
scroll to position [60, 0]
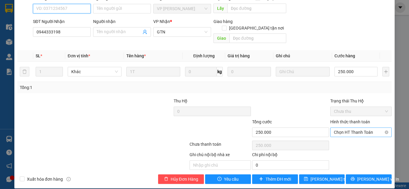
click at [358, 128] on span "Chọn HT Thanh Toán" at bounding box center [361, 132] width 54 height 9
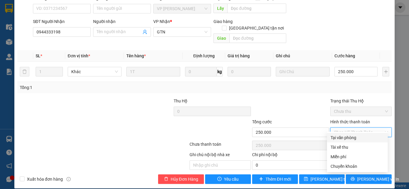
click at [356, 137] on div "Tại văn phòng" at bounding box center [357, 138] width 54 height 7
type input "0"
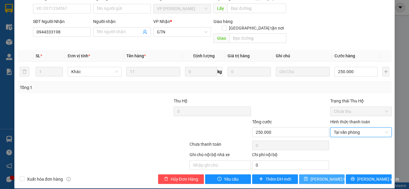
click at [324, 176] on span "[PERSON_NAME] thay đổi" at bounding box center [334, 179] width 48 height 7
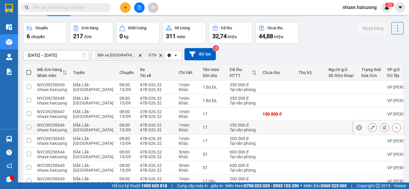
scroll to position [30, 0]
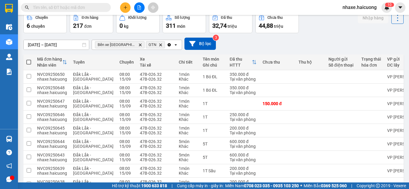
click at [173, 45] on icon "open" at bounding box center [175, 44] width 5 height 5
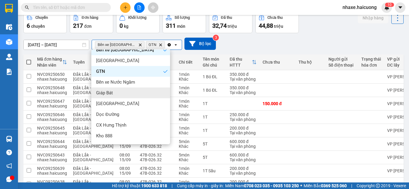
scroll to position [60, 0]
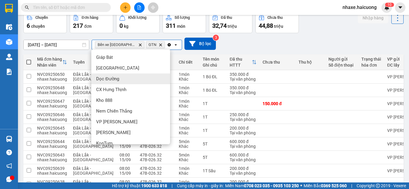
click at [133, 75] on div "Dọc Đường" at bounding box center [130, 79] width 79 height 11
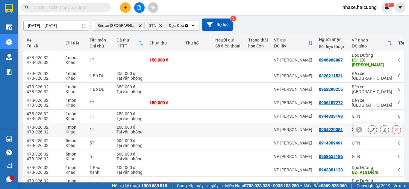
scroll to position [19, 0]
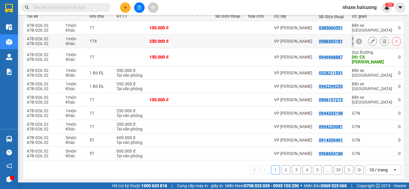
scroll to position [49, 0]
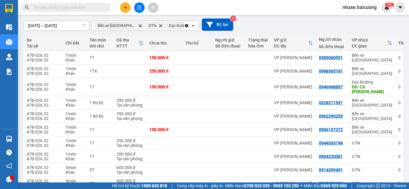
click at [193, 25] on icon at bounding box center [193, 25] width 2 height 1
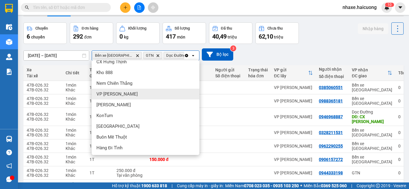
scroll to position [93, 0]
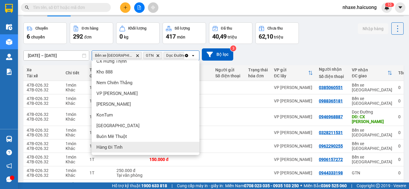
click at [129, 145] on div "Hàng Đi Tỉnh" at bounding box center [146, 147] width 108 height 11
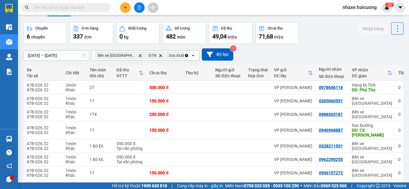
click at [191, 54] on icon "Delete" at bounding box center [193, 56] width 4 height 4
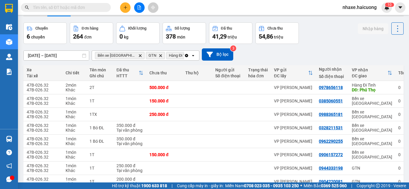
click at [187, 55] on icon "Clear all" at bounding box center [186, 55] width 5 height 5
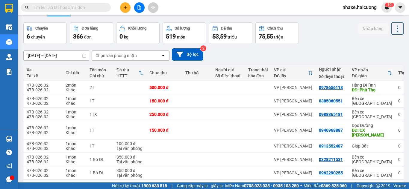
click at [151, 58] on div "Chọn văn phòng nhận" at bounding box center [126, 56] width 69 height 10
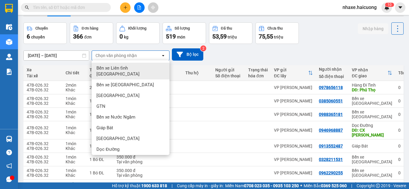
click at [285, 50] on div "[DATE] – [DATE] Press the down arrow key to interact with the calendar and sele…" at bounding box center [213, 54] width 380 height 12
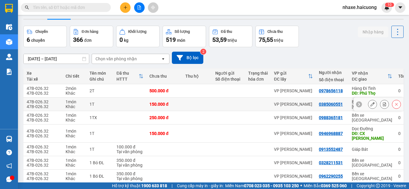
scroll to position [30, 0]
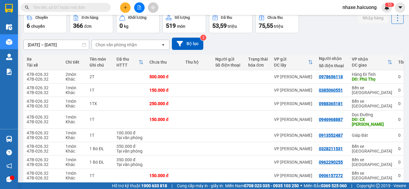
click at [148, 45] on div "Chọn văn phòng nhận" at bounding box center [126, 45] width 69 height 10
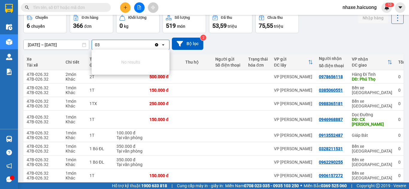
type input "0"
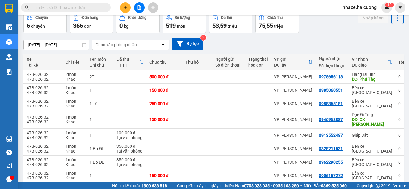
click at [75, 7] on input "text" at bounding box center [68, 7] width 71 height 7
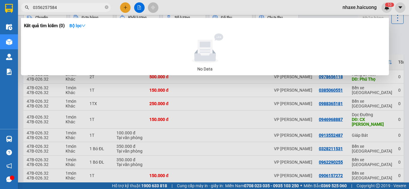
click at [179, 87] on div at bounding box center [204, 94] width 409 height 189
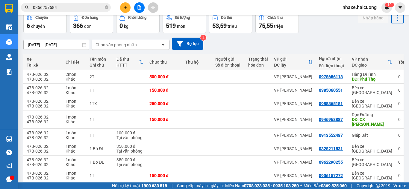
click at [63, 7] on input "0356257584" at bounding box center [68, 7] width 71 height 7
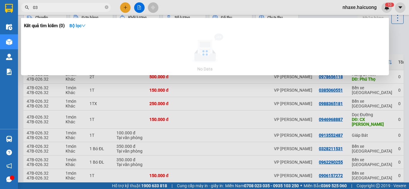
type input "0"
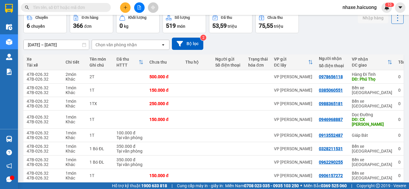
click at [131, 46] on div "Chọn văn phòng nhận" at bounding box center [115, 45] width 41 height 6
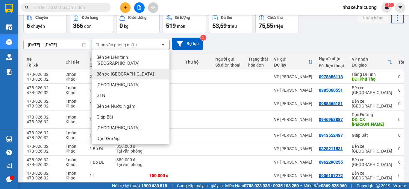
click at [129, 69] on div "Bến xe [GEOGRAPHIC_DATA]" at bounding box center [131, 74] width 78 height 11
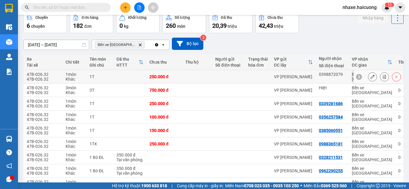
click at [250, 78] on div at bounding box center [258, 77] width 20 height 5
checkbox input "true"
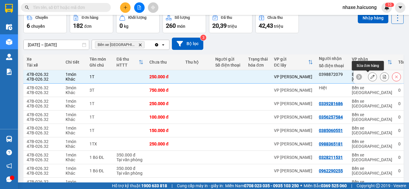
click at [370, 77] on icon at bounding box center [372, 77] width 4 height 4
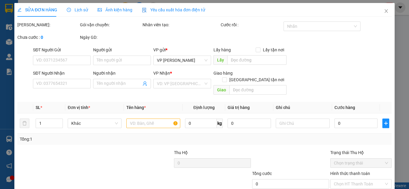
type input "0398872079"
type input "250.000"
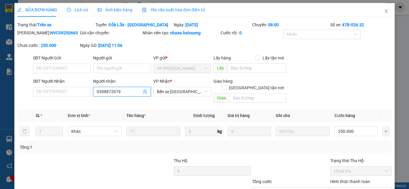
drag, startPoint x: 126, startPoint y: 93, endPoint x: 91, endPoint y: 93, distance: 35.6
click at [92, 93] on div "Người nhận 0398872079 0398872079" at bounding box center [122, 92] width 60 height 28
click at [57, 94] on input "SĐT Người Nhận" at bounding box center [62, 92] width 58 height 10
paste input "0398872079"
type input "0398872079"
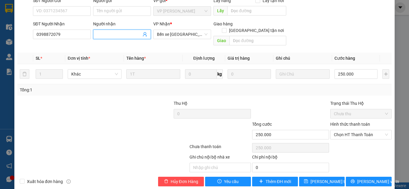
scroll to position [60, 0]
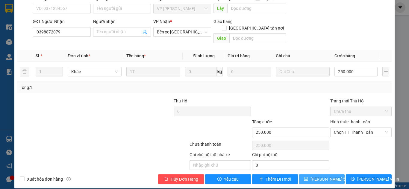
click at [321, 176] on span "[PERSON_NAME] thay đổi" at bounding box center [334, 179] width 48 height 7
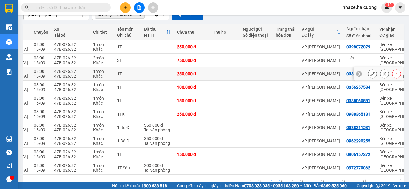
scroll to position [30, 0]
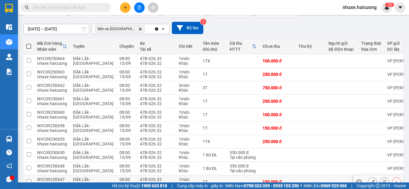
scroll to position [79, 0]
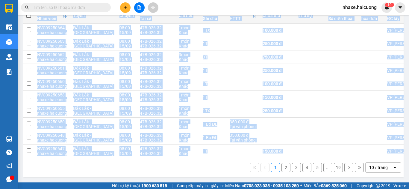
drag, startPoint x: 243, startPoint y: 159, endPoint x: 310, endPoint y: 156, distance: 66.8
click at [310, 156] on div "Mã đơn hàng Nhân viên Tuyến Chuyến Xe Tài xế Chi tiết Tên món Ghi chú Đã thu HT…" at bounding box center [213, 93] width 380 height 170
drag, startPoint x: 268, startPoint y: 155, endPoint x: 302, endPoint y: 156, distance: 33.5
click at [302, 156] on div "Mã đơn hàng Nhân viên Tuyến Chuyến Xe Tài xế Chi tiết Tên món Ghi chú Đã thu HT…" at bounding box center [213, 83] width 380 height 151
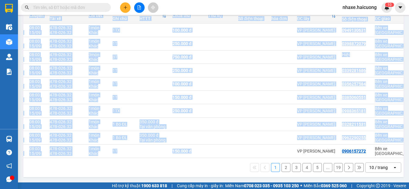
scroll to position [0, 89]
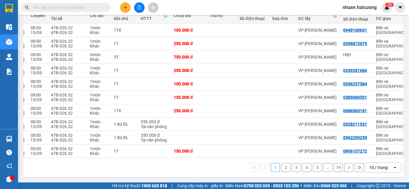
click at [77, 6] on input "text" at bounding box center [68, 7] width 71 height 7
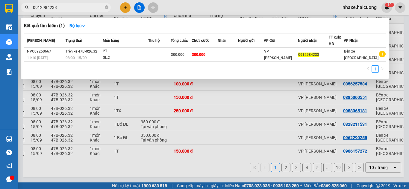
click at [63, 11] on span "0912984233" at bounding box center [66, 7] width 90 height 9
drag, startPoint x: 62, startPoint y: 8, endPoint x: 26, endPoint y: 7, distance: 36.5
click at [26, 7] on div "0912984233" at bounding box center [58, 7] width 117 height 9
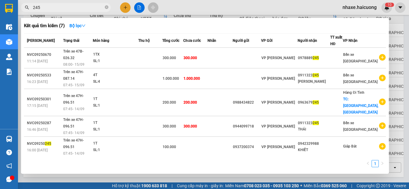
type input "245"
click at [107, 8] on icon "close-circle" at bounding box center [107, 7] width 4 height 4
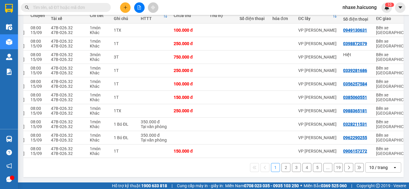
click at [75, 4] on input "text" at bounding box center [68, 7] width 71 height 7
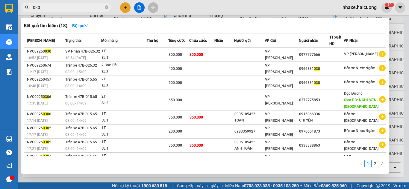
type input "030"
click at [105, 7] on span "030" at bounding box center [66, 7] width 90 height 9
click at [106, 9] on icon "close-circle" at bounding box center [107, 7] width 4 height 4
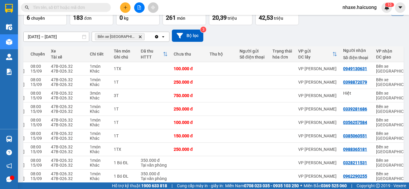
scroll to position [30, 0]
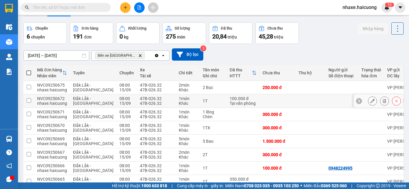
scroll to position [49, 0]
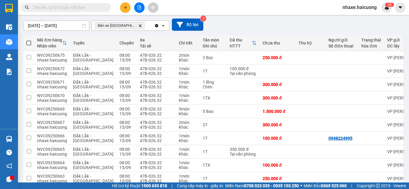
click at [69, 10] on input "text" at bounding box center [68, 7] width 71 height 7
click at [81, 8] on input "text" at bounding box center [68, 7] width 71 height 7
type input "0"
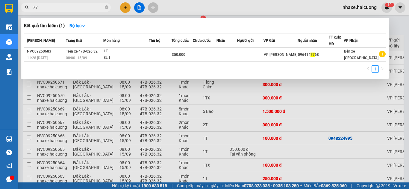
type input "7"
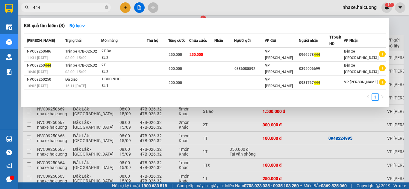
type input "444"
click at [209, 139] on div at bounding box center [204, 94] width 409 height 189
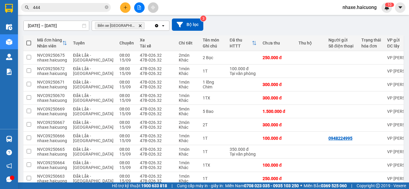
click at [155, 25] on icon "Clear all" at bounding box center [156, 25] width 3 height 3
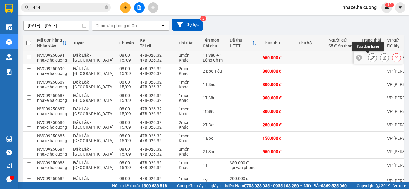
click at [370, 57] on icon at bounding box center [372, 58] width 4 height 4
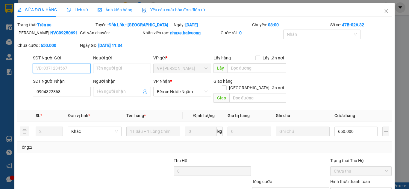
type input "0904322868"
type input "650.000"
click at [67, 91] on input "0904322868" at bounding box center [62, 92] width 58 height 10
type input "0904322868"
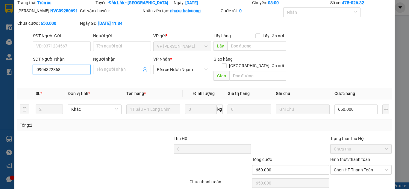
scroll to position [60, 0]
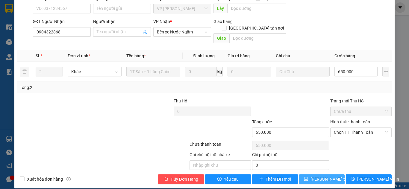
click at [320, 176] on span "Lưu thay đổi" at bounding box center [334, 179] width 48 height 7
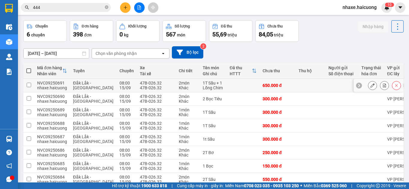
scroll to position [19, 0]
